Goal: Task Accomplishment & Management: Complete application form

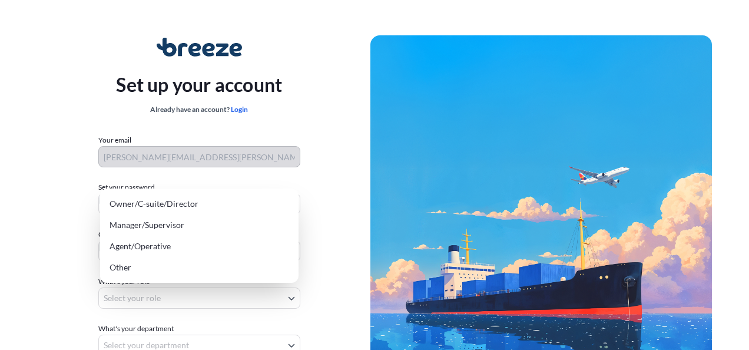
click at [288, 297] on body "Set up your account Already have an account? Login Your email [PERSON_NAME][EMA…" at bounding box center [370, 235] width 740 height 471
click at [179, 229] on div "Manager/Supervisor" at bounding box center [199, 224] width 189 height 21
select select "manager/supervisor"
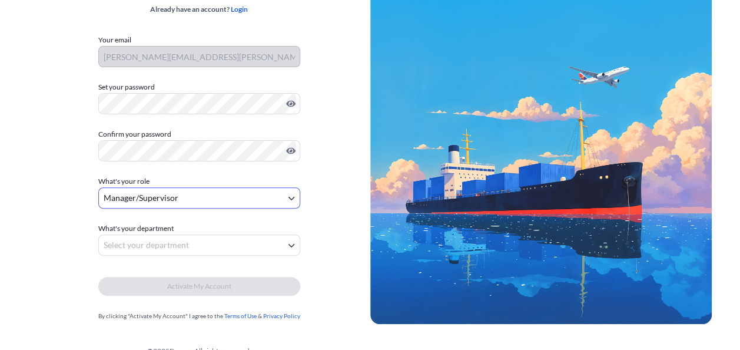
scroll to position [101, 0]
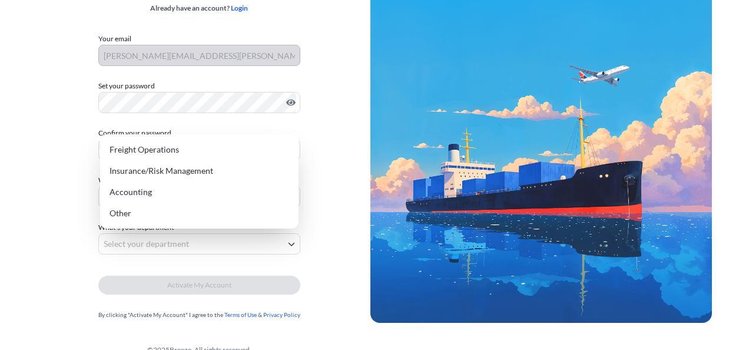
click at [286, 246] on body "Set up your account Already have an account? Login Your email [PERSON_NAME][EMA…" at bounding box center [370, 134] width 740 height 471
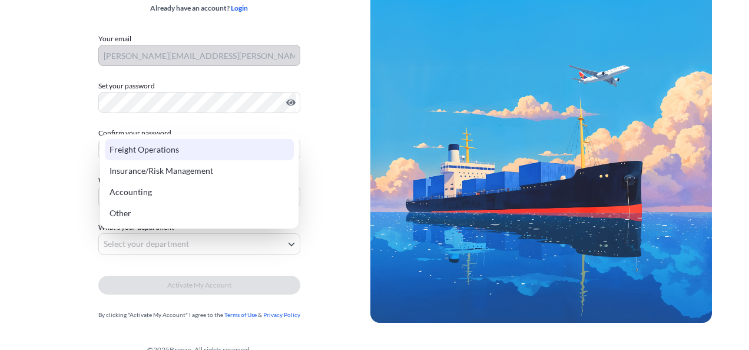
click at [120, 148] on div "Freight Operations" at bounding box center [199, 149] width 189 height 21
select select "freight operations"
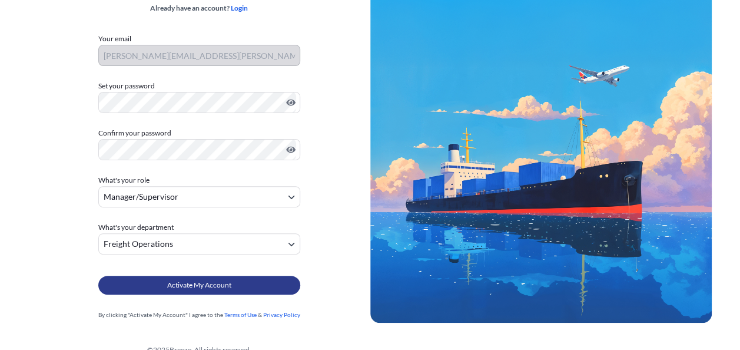
click at [200, 287] on span "Activate My Account" at bounding box center [199, 285] width 64 height 12
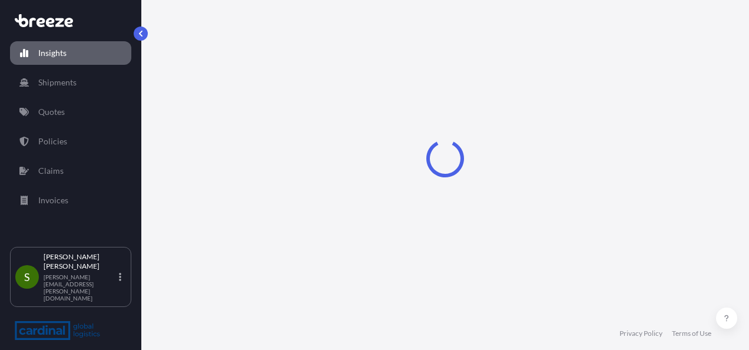
select select "2025"
